Goal: Task Accomplishment & Management: Manage account settings

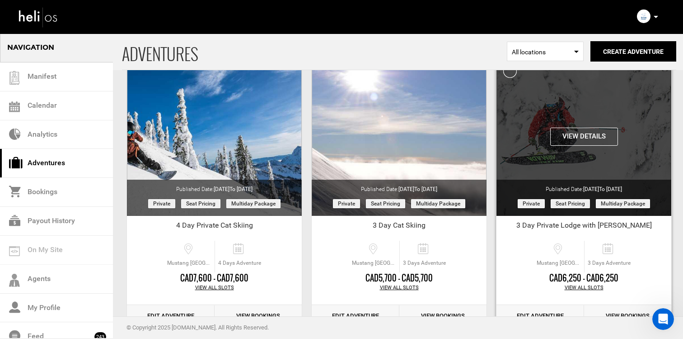
scroll to position [70, 0]
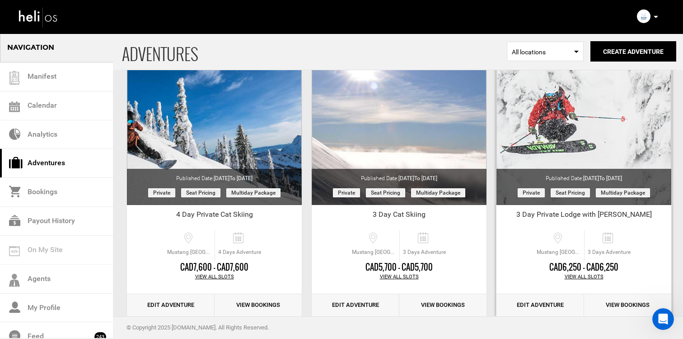
click at [579, 274] on div "View All Slots" at bounding box center [584, 276] width 175 height 7
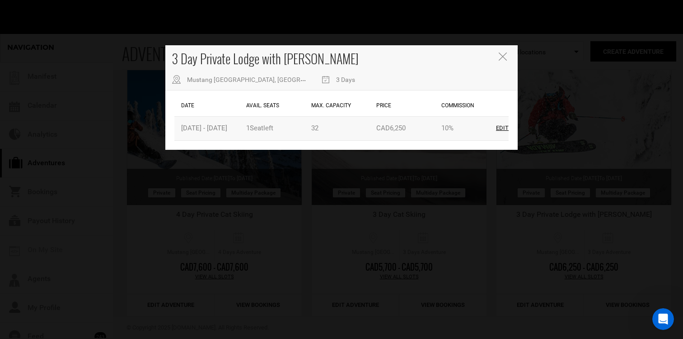
click at [501, 129] on div "Edit" at bounding box center [502, 128] width 13 height 9
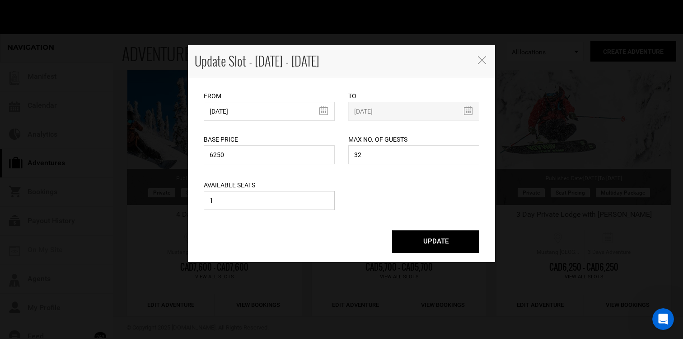
click at [267, 209] on input "1" at bounding box center [269, 200] width 131 height 19
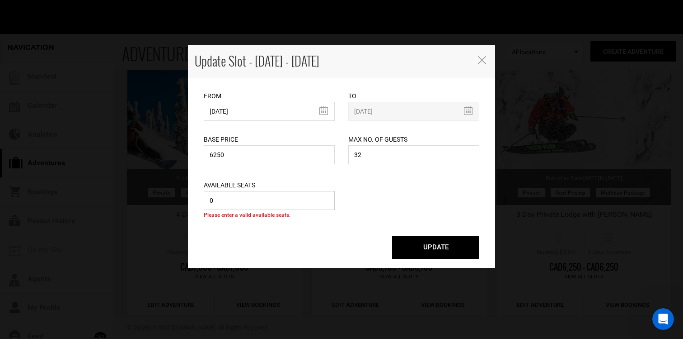
type input "0"
click at [404, 244] on button "UPDATE" at bounding box center [435, 247] width 87 height 23
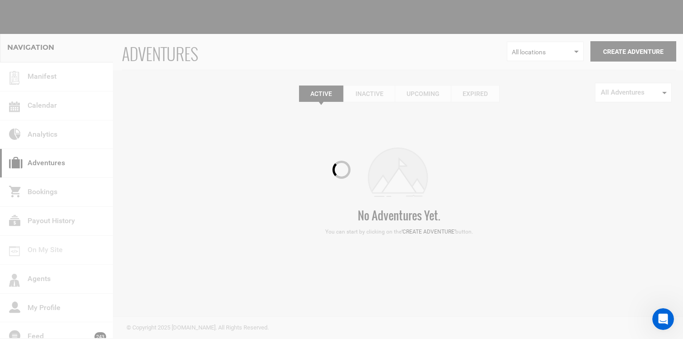
scroll to position [0, 0]
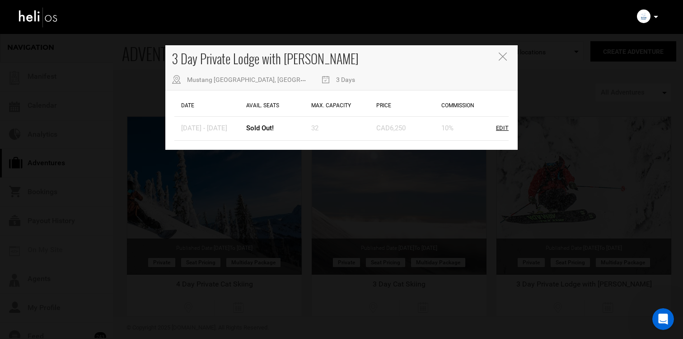
click at [496, 70] on div "3 Day Private Lodge with [PERSON_NAME] [GEOGRAPHIC_DATA], [GEOGRAPHIC_DATA], [G…" at bounding box center [341, 67] width 353 height 45
click at [504, 63] on div "3 Day Private Lodge with [PERSON_NAME] [GEOGRAPHIC_DATA], [GEOGRAPHIC_DATA], [G…" at bounding box center [341, 67] width 353 height 45
click at [504, 57] on icon "Close" at bounding box center [503, 56] width 8 height 8
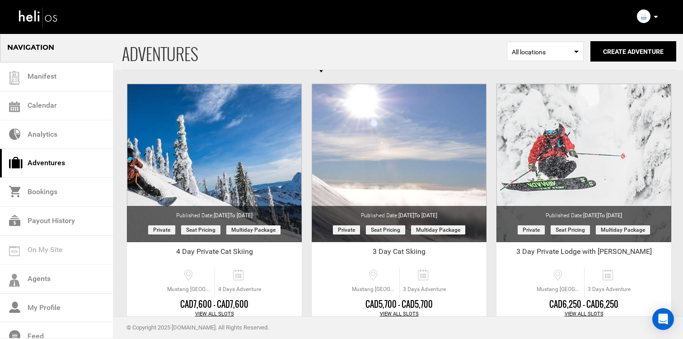
scroll to position [75, 0]
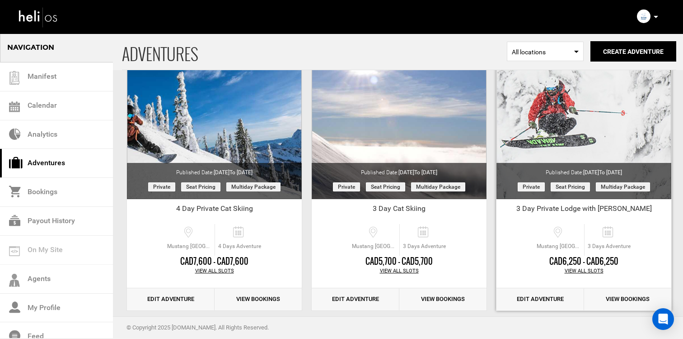
click at [579, 270] on div "View All Slots" at bounding box center [584, 270] width 175 height 7
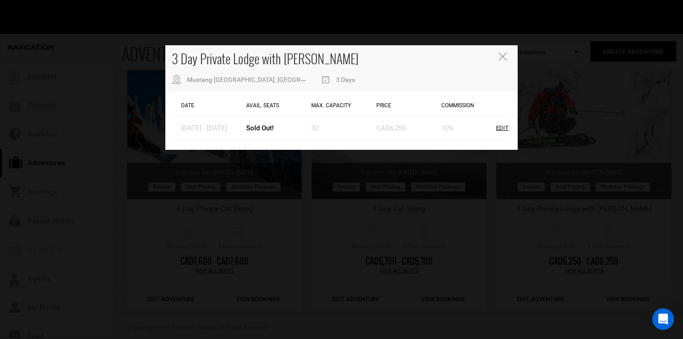
click at [502, 62] on div "3 Day Private Lodge with [PERSON_NAME] [GEOGRAPHIC_DATA], [GEOGRAPHIC_DATA], [G…" at bounding box center [341, 67] width 353 height 45
click at [503, 58] on icon "Close" at bounding box center [503, 56] width 8 height 8
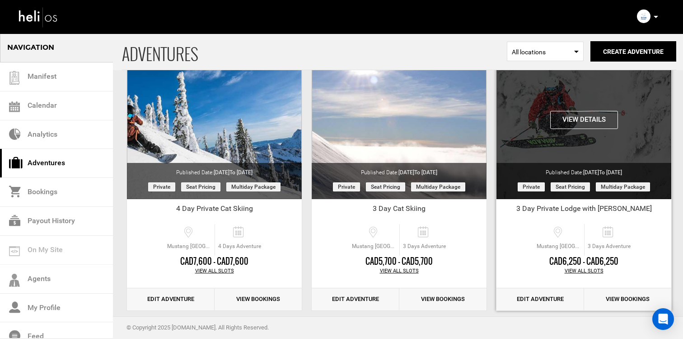
click at [575, 116] on button "View Details" at bounding box center [585, 120] width 68 height 18
